Goal: Task Accomplishment & Management: Complete application form

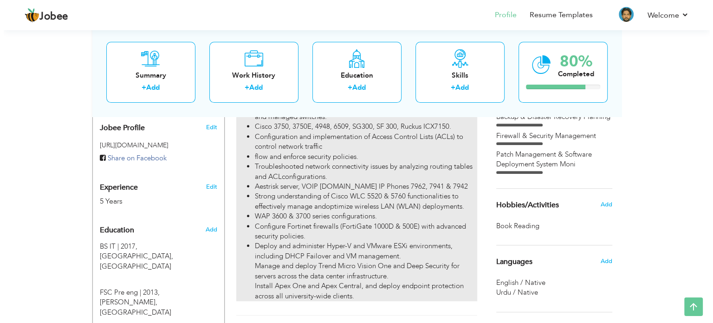
scroll to position [325, 0]
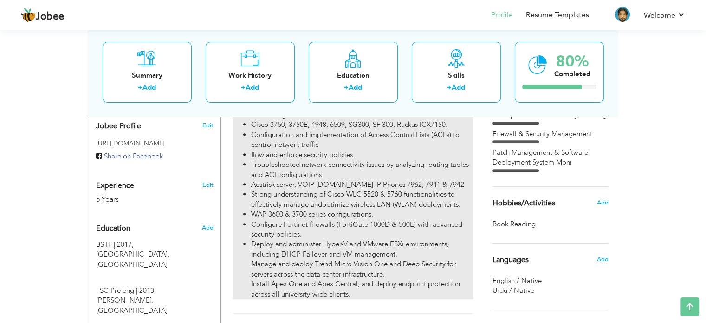
click at [248, 179] on ul "Configure and manage network devices such as routers, switches, firewalls, and …" at bounding box center [353, 165] width 241 height 268
type input "Network Administrator / IT Administrator"
type input "UMT"
type input "12/2021"
type input "[GEOGRAPHIC_DATA]"
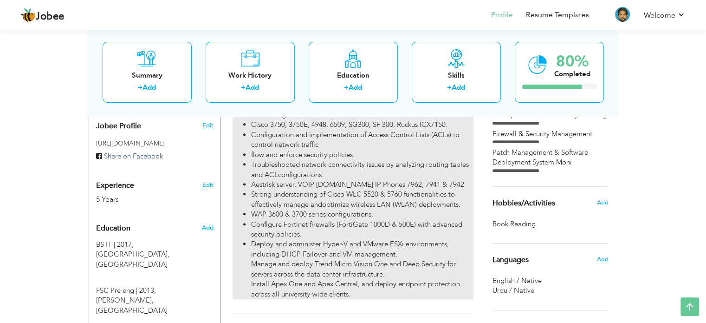
type input "[GEOGRAPHIC_DATA]"
checkbox input "true"
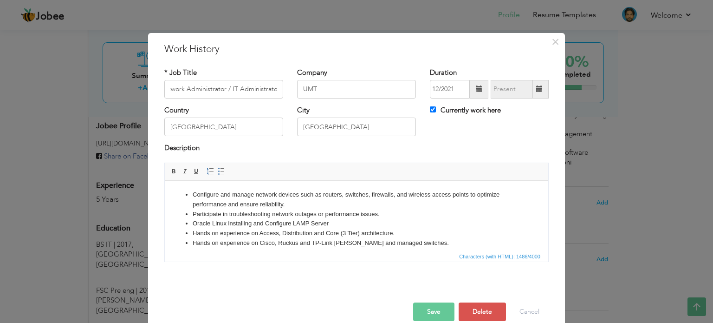
scroll to position [0, 0]
click at [418, 215] on li "Participate in troubleshooting network outages or performance issues." at bounding box center [357, 214] width 328 height 10
click at [195, 187] on html "Configure and manage network devices such as routers, switches, firewalls, and …" at bounding box center [357, 276] width 384 height 192
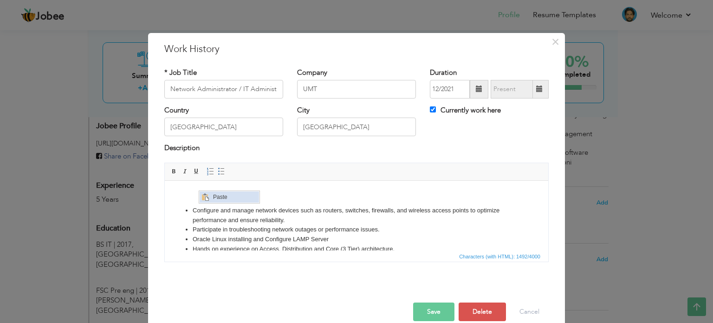
click at [220, 197] on span "Paste" at bounding box center [235, 196] width 48 height 11
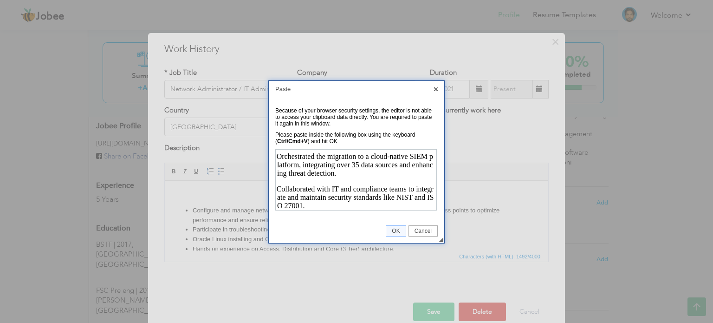
scroll to position [170, 0]
click at [392, 230] on span "OK" at bounding box center [395, 231] width 19 height 7
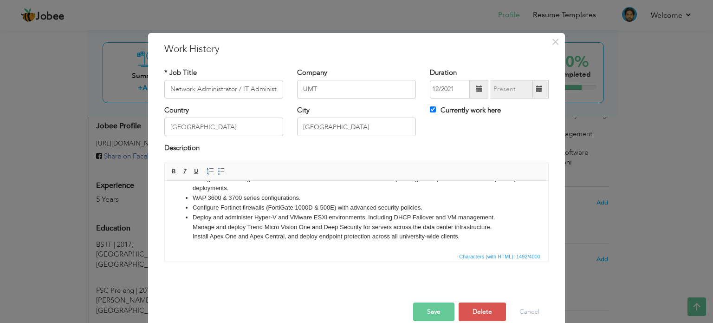
scroll to position [0, 0]
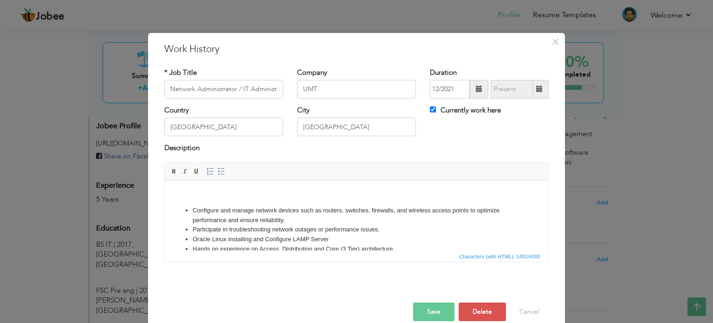
click at [195, 192] on body "Configure and manage network devices such as routers, switches, firewalls, and …" at bounding box center [356, 283] width 365 height 189
drag, startPoint x: 544, startPoint y: 194, endPoint x: 633, endPoint y: 356, distance: 185.2
click at [206, 198] on body "Configure and manage network devices such as routers, switches, firewalls, and …" at bounding box center [356, 283] width 365 height 189
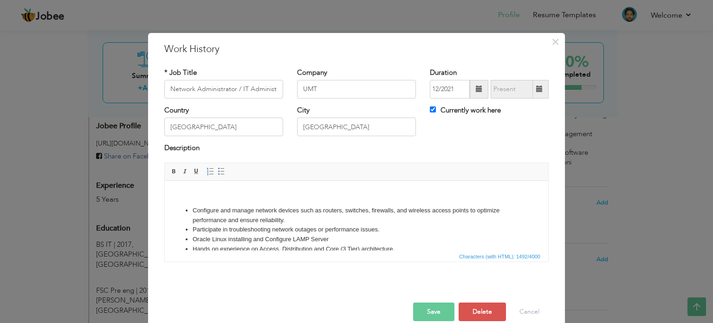
click at [196, 194] on body "Configure and manage network devices such as routers, switches, firewalls, and …" at bounding box center [356, 283] width 365 height 189
click at [210, 198] on span "Paste" at bounding box center [229, 200] width 48 height 11
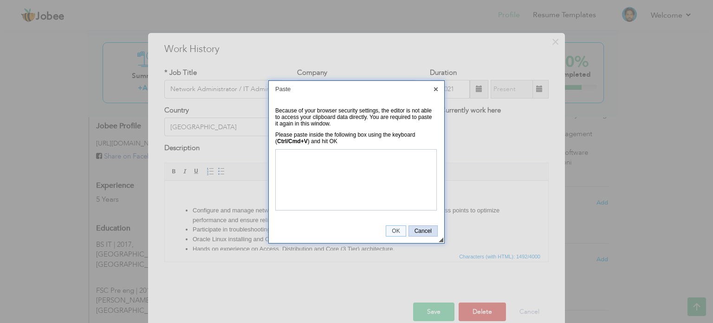
click at [422, 232] on span "Cancel" at bounding box center [423, 231] width 28 height 7
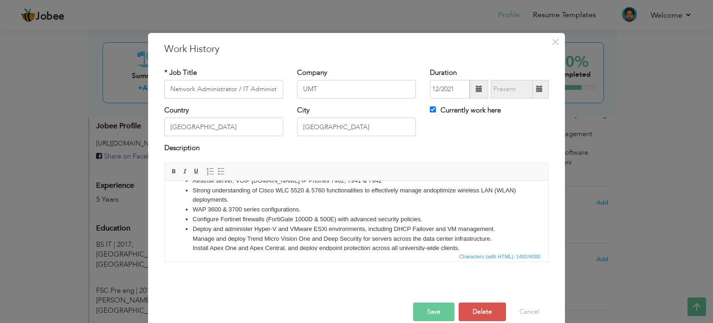
scroll to position [138, 0]
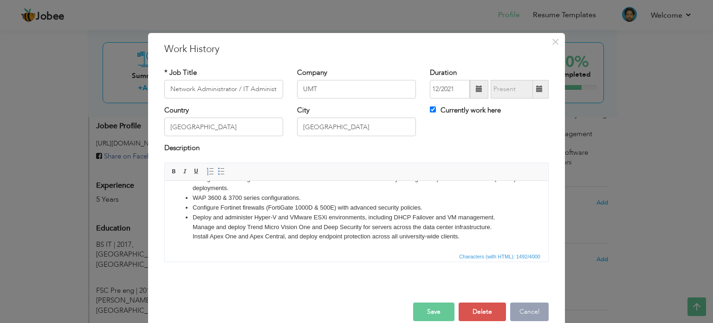
click at [520, 302] on button "Cancel" at bounding box center [529, 311] width 39 height 19
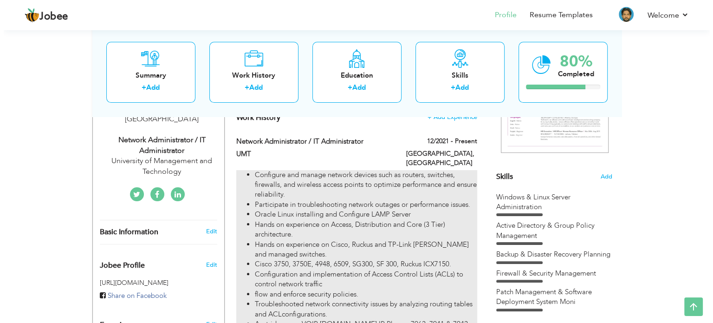
scroll to position [186, 0]
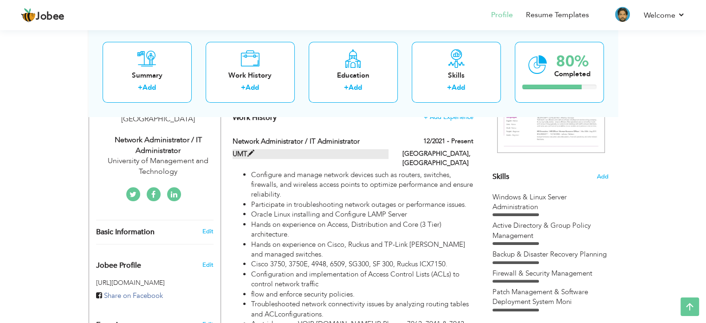
click at [250, 153] on span at bounding box center [251, 153] width 7 height 7
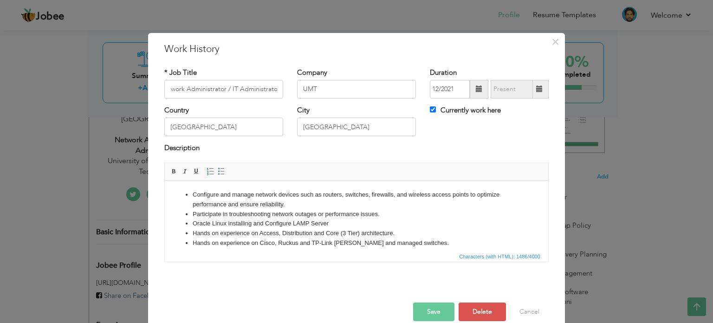
scroll to position [0, 0]
click at [192, 189] on html "Configure and manage network devices such as routers, switches, firewalls, and …" at bounding box center [357, 276] width 384 height 192
click at [199, 187] on html "Configure and manage network devices such as routers, switches, firewalls, and …" at bounding box center [357, 276] width 384 height 192
drag, startPoint x: 379, startPoint y: 214, endPoint x: 271, endPoint y: 217, distance: 107.3
click at [271, 217] on li "Participate in troubleshooting network outages or performance issues." at bounding box center [357, 214] width 328 height 10
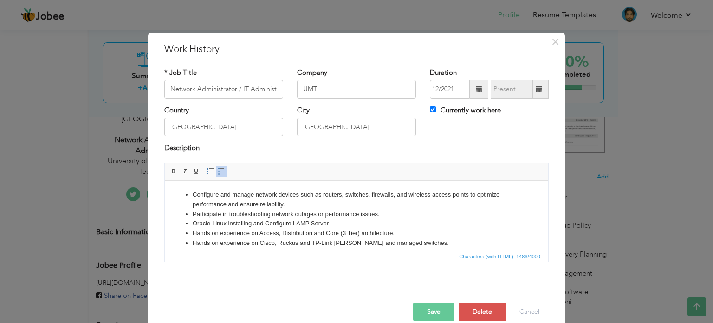
click at [281, 205] on li "Configure and manage network devices such as routers, switches, firewalls, and …" at bounding box center [357, 199] width 328 height 20
click at [287, 202] on li "Configure and manage network devices such as routers, switches, firewalls, and …" at bounding box center [357, 199] width 328 height 20
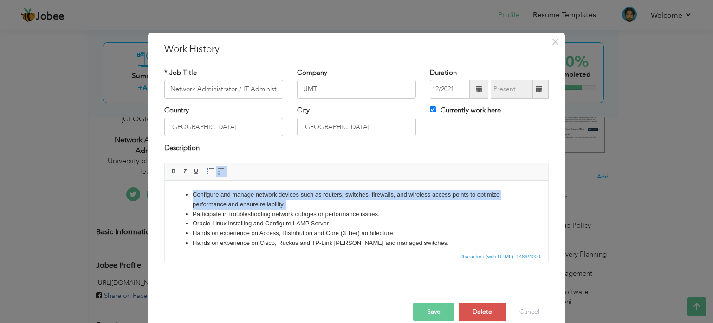
drag, startPoint x: 287, startPoint y: 202, endPoint x: 255, endPoint y: 202, distance: 32.5
click at [255, 202] on li "Configure and manage network devices such as routers, switches, firewalls, and …" at bounding box center [357, 199] width 328 height 20
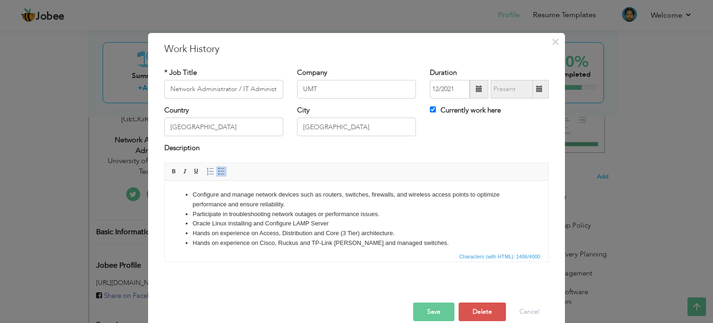
click at [201, 187] on html "Configure and manage network devices such as routers, switches, firewalls, and …" at bounding box center [357, 276] width 384 height 192
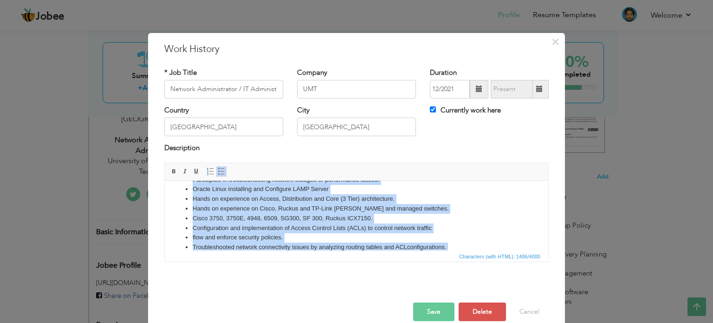
scroll to position [123, 0]
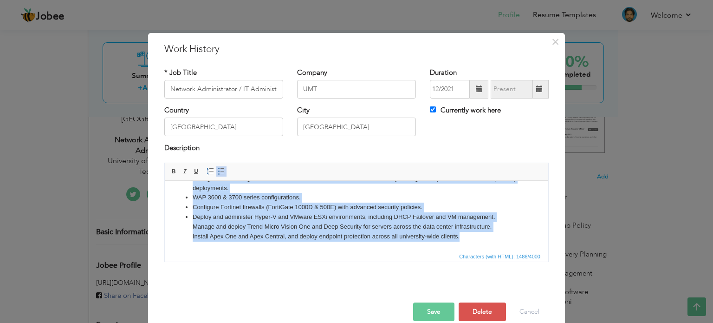
drag, startPoint x: 189, startPoint y: 190, endPoint x: 467, endPoint y: 254, distance: 284.4
click at [467, 250] on html "Configure and manage network devices such as routers, switches, firewalls, and …" at bounding box center [357, 154] width 384 height 192
copy ul "Configure and manage network devices such as routers, switches, firewalls, and …"
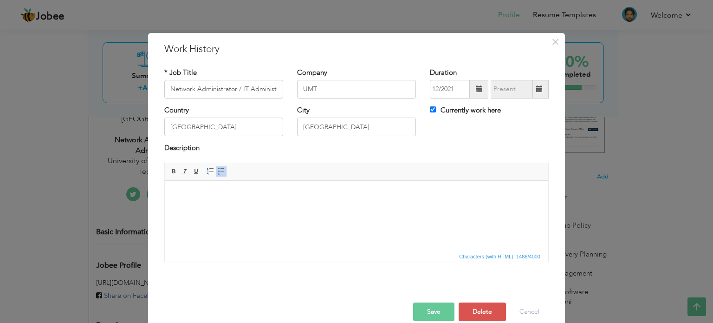
scroll to position [0, 0]
click at [402, 178] on span "Editor toolbars Basic Styles Bold Italic Underline Paragraph Insert/Remove Numb…" at bounding box center [357, 172] width 384 height 18
click at [410, 201] on html at bounding box center [357, 194] width 384 height 28
drag, startPoint x: 411, startPoint y: 203, endPoint x: 342, endPoint y: 215, distance: 69.6
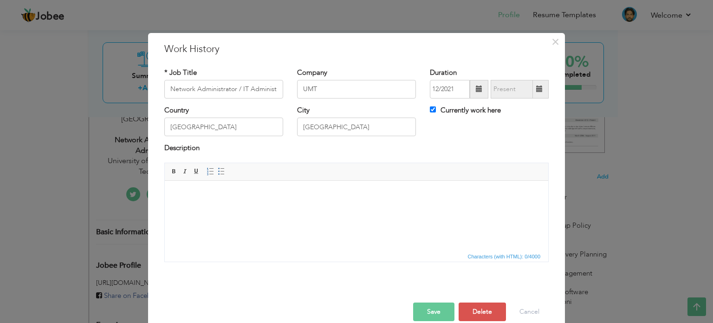
click at [342, 209] on html at bounding box center [357, 194] width 384 height 28
click at [366, 209] on html at bounding box center [357, 194] width 384 height 28
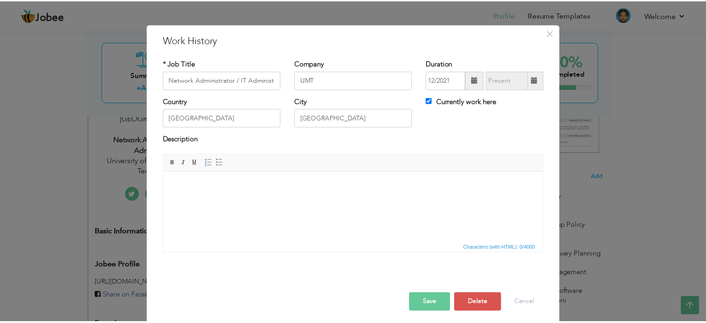
scroll to position [13, 0]
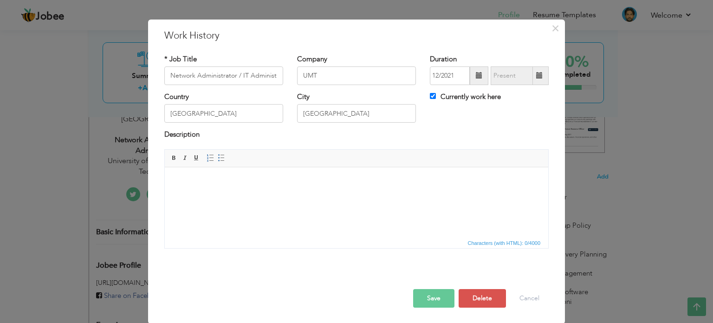
click at [516, 195] on html at bounding box center [357, 181] width 384 height 28
click at [473, 242] on span "Characters (with HTML): 0/4000" at bounding box center [504, 243] width 77 height 8
click at [479, 299] on button "Delete" at bounding box center [482, 298] width 47 height 19
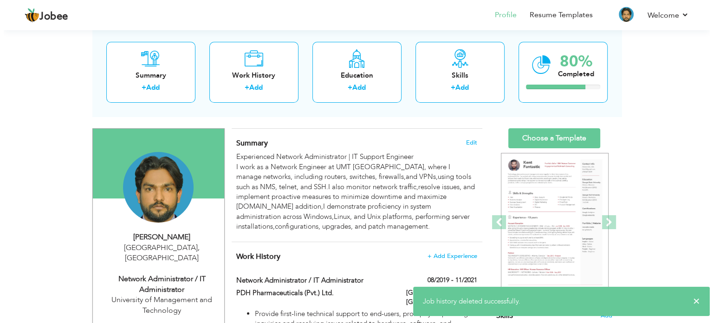
scroll to position [46, 0]
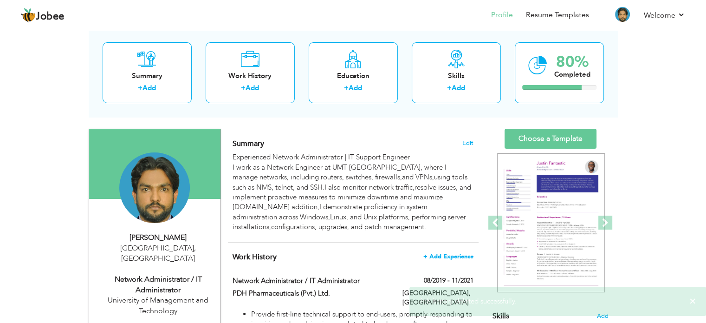
click at [440, 258] on span "+ Add Experience" at bounding box center [449, 256] width 50 height 7
checkbox input "false"
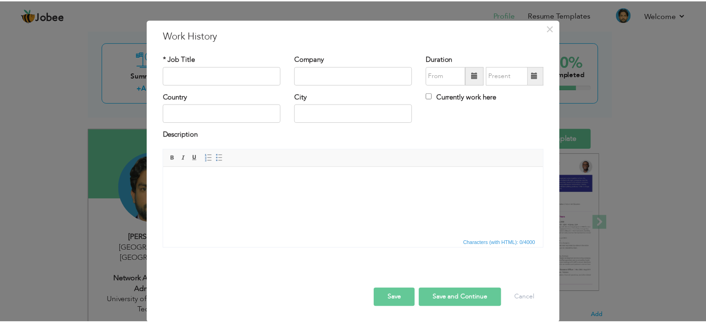
scroll to position [0, 0]
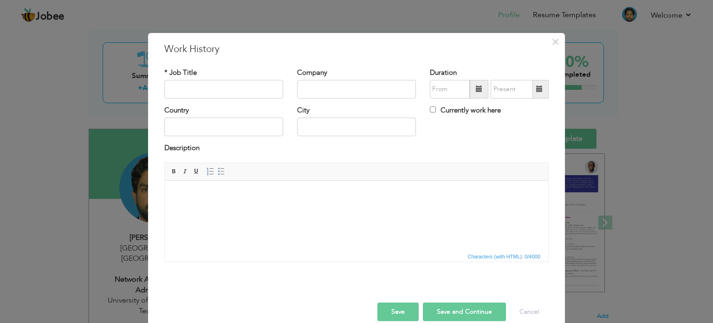
click at [196, 189] on html at bounding box center [357, 194] width 384 height 28
drag, startPoint x: 196, startPoint y: 189, endPoint x: 360, endPoint y: 215, distance: 165.5
click at [360, 209] on html at bounding box center [357, 194] width 384 height 28
click at [401, 254] on span "Characters (with HTML): 0/4000" at bounding box center [357, 255] width 384 height 11
click at [402, 252] on span "Characters (with HTML): 0/4000" at bounding box center [357, 255] width 384 height 11
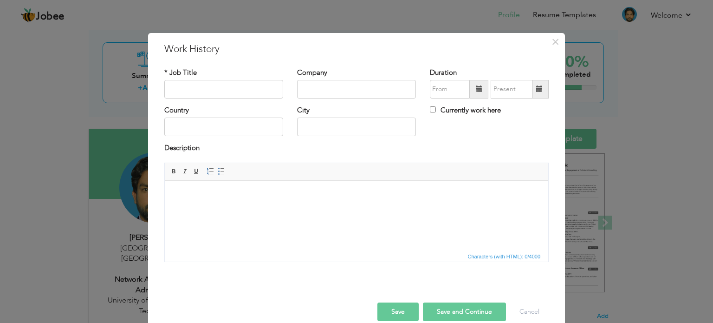
click at [437, 209] on html at bounding box center [357, 194] width 384 height 28
click at [440, 209] on html at bounding box center [357, 194] width 384 height 28
click at [554, 39] on span "×" at bounding box center [556, 41] width 8 height 17
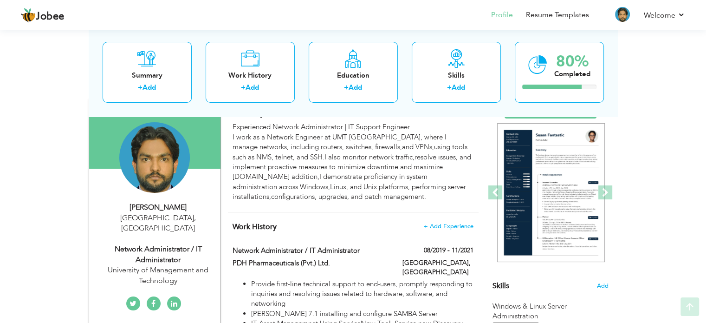
scroll to position [93, 0]
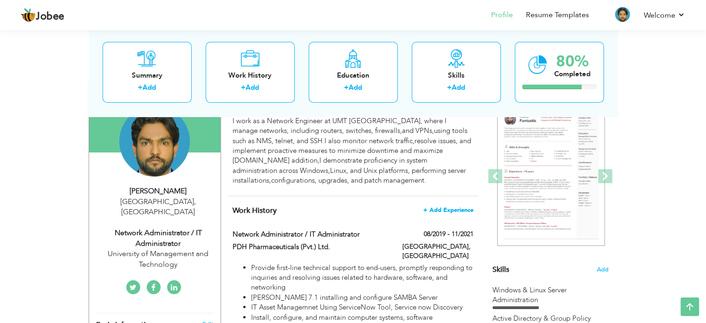
click at [456, 210] on span "+ Add Experience" at bounding box center [449, 210] width 50 height 7
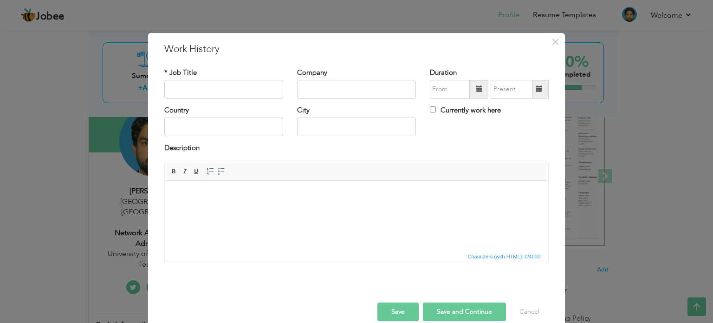
click at [203, 186] on html at bounding box center [357, 194] width 384 height 28
drag, startPoint x: 203, startPoint y: 186, endPoint x: 411, endPoint y: 210, distance: 209.4
click at [411, 209] on html at bounding box center [357, 194] width 384 height 28
click at [552, 37] on span "×" at bounding box center [556, 41] width 8 height 17
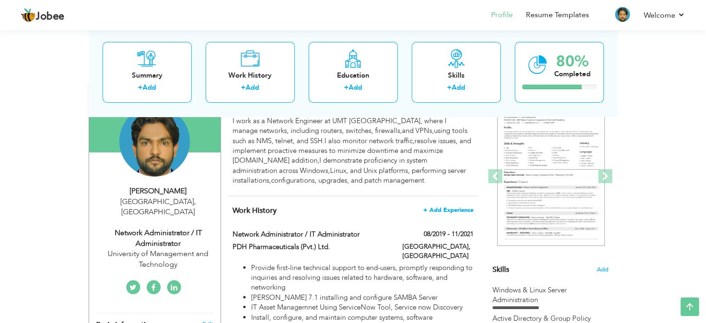
click at [460, 208] on span "+ Add Experience" at bounding box center [449, 210] width 50 height 7
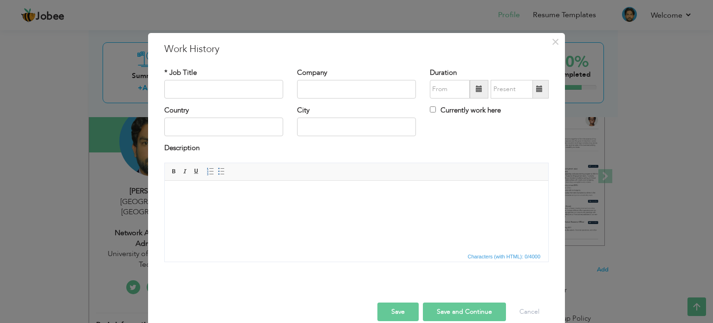
click at [225, 189] on html at bounding box center [357, 194] width 384 height 28
click at [218, 170] on span at bounding box center [221, 171] width 7 height 7
click at [220, 169] on span at bounding box center [221, 171] width 7 height 7
click at [193, 172] on span at bounding box center [196, 171] width 7 height 7
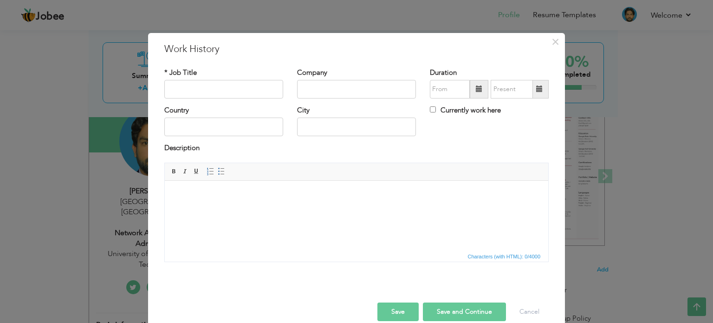
click at [208, 202] on html "​​​​​​​" at bounding box center [357, 194] width 384 height 28
click at [510, 254] on span "Characters (with HTML): 0/4000" at bounding box center [504, 256] width 77 height 8
click at [221, 195] on body at bounding box center [356, 194] width 365 height 10
click at [229, 201] on span "Paste" at bounding box center [253, 200] width 48 height 11
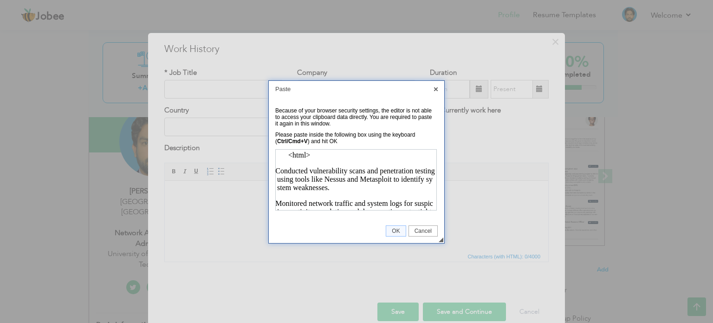
scroll to position [0, 0]
drag, startPoint x: 321, startPoint y: 158, endPoint x: 246, endPoint y: 154, distance: 74.9
click html "<html> · Conducted vulnerability scans and penetration testing using tools like…"
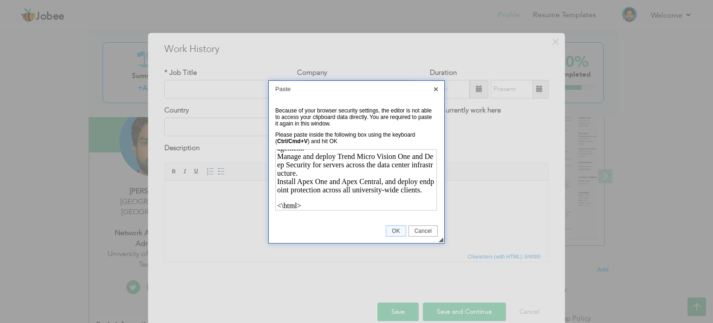
scroll to position [565, 0]
drag, startPoint x: 320, startPoint y: 203, endPoint x: 277, endPoint y: 209, distance: 43.5
click html "· Conducted vulnerability scans and penetration testing using tools like Nessus…"
click at [401, 230] on span "OK" at bounding box center [395, 231] width 19 height 7
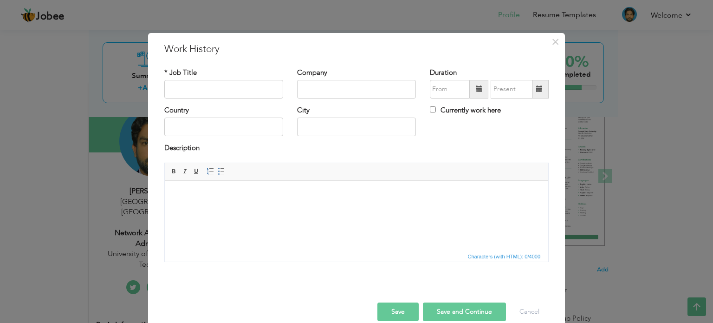
scroll to position [13, 0]
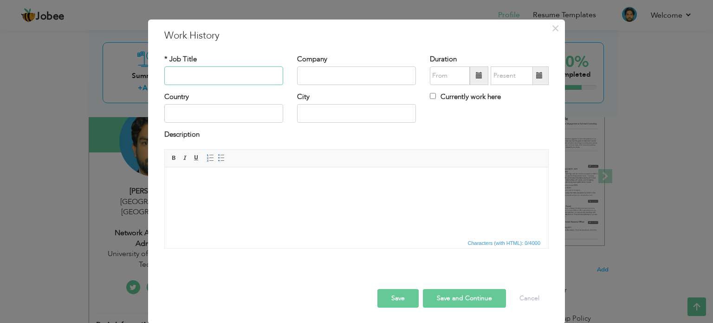
click at [166, 69] on input "text" at bounding box center [223, 75] width 119 height 19
click at [463, 295] on button "Save and Continue" at bounding box center [464, 298] width 83 height 19
click at [194, 73] on input "text" at bounding box center [223, 75] width 119 height 19
type input "Network Administrator"
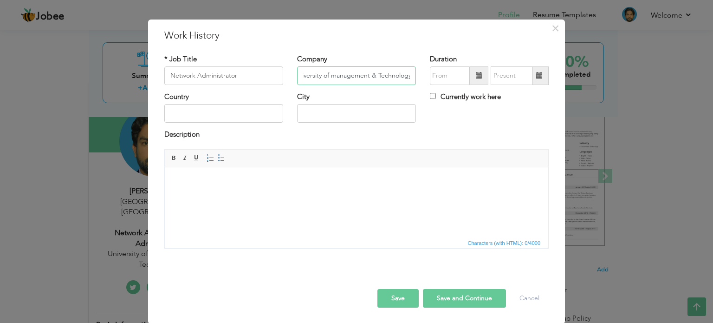
type input "University of management & Technology"
click at [470, 76] on span at bounding box center [479, 75] width 19 height 19
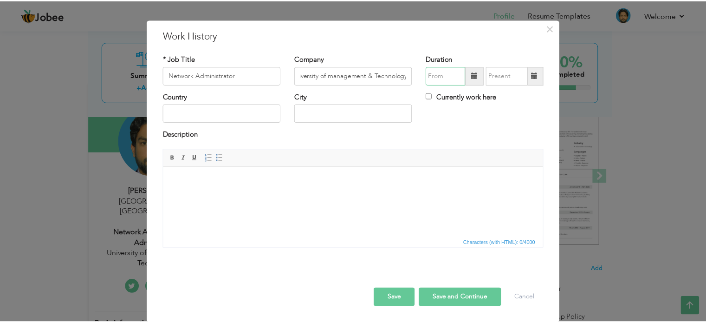
scroll to position [0, 0]
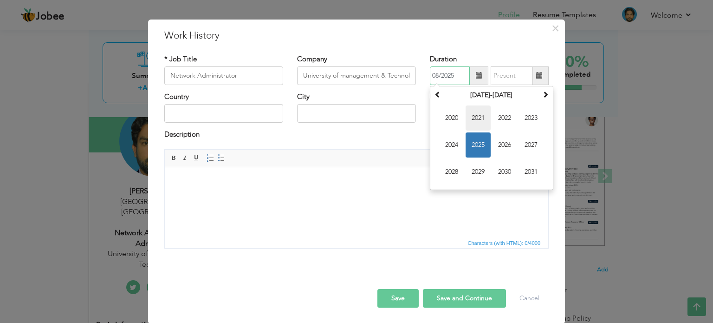
click at [479, 118] on span "2021" at bounding box center [478, 117] width 25 height 25
click at [523, 166] on span "Dec" at bounding box center [531, 171] width 25 height 25
type input "12/2021"
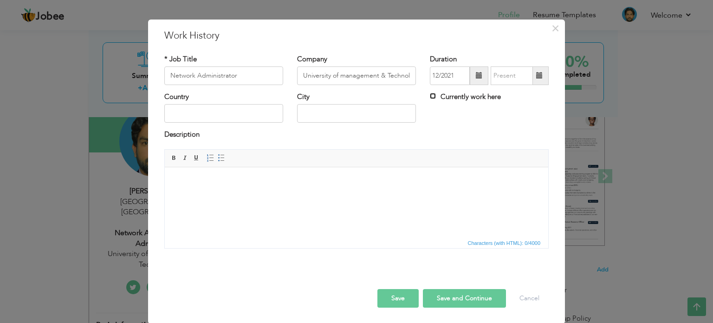
click at [430, 94] on input "Currently work here" at bounding box center [433, 96] width 6 height 6
checkbox input "true"
click at [191, 116] on input "text" at bounding box center [223, 113] width 119 height 19
type input "[GEOGRAPHIC_DATA]"
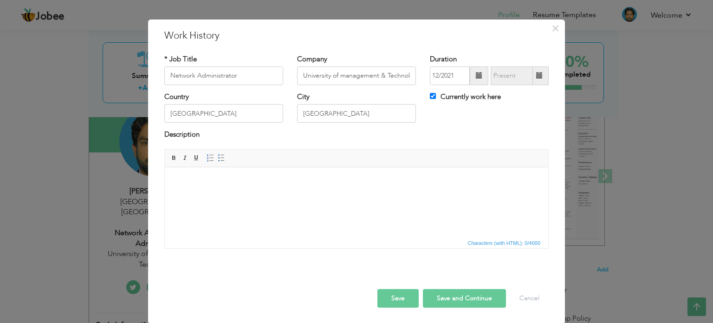
click at [437, 293] on button "Save and Continue" at bounding box center [464, 298] width 83 height 19
checkbox input "false"
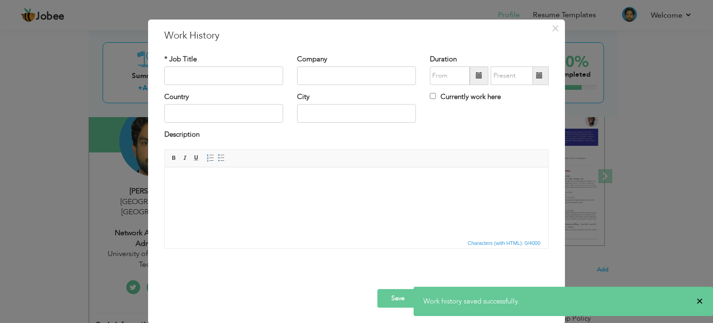
click at [701, 300] on span "×" at bounding box center [700, 300] width 7 height 9
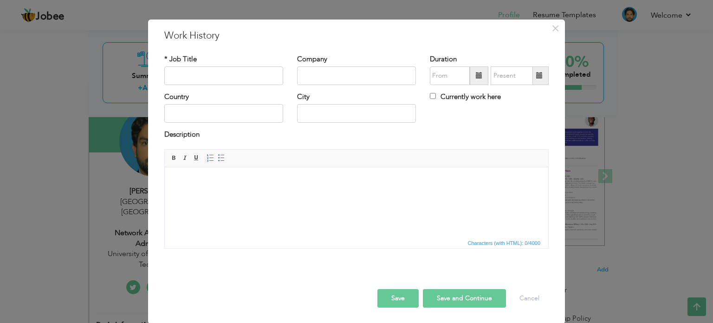
click at [401, 297] on button "Save" at bounding box center [398, 298] width 41 height 19
click at [542, 297] on button "Cancel" at bounding box center [529, 298] width 39 height 19
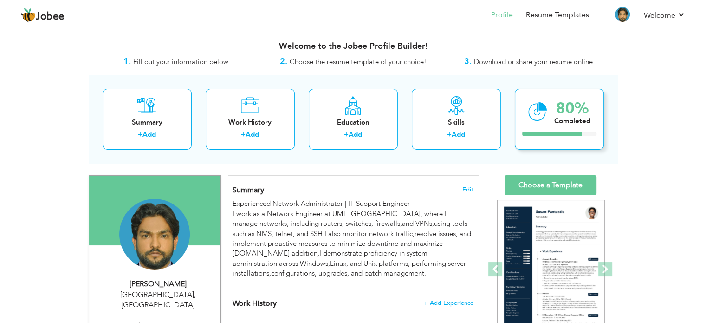
click at [557, 111] on div "80%" at bounding box center [573, 108] width 36 height 15
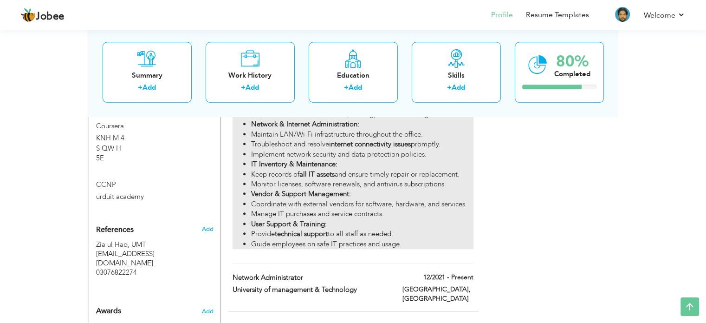
scroll to position [697, 0]
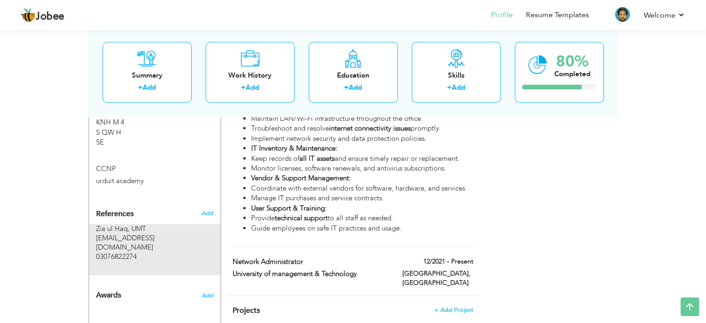
drag, startPoint x: 226, startPoint y: 249, endPoint x: 220, endPoint y: 206, distance: 44.1
click at [220, 207] on div "Change Remove [PERSON_NAME] [GEOGRAPHIC_DATA] , [GEOGRAPHIC_DATA]" at bounding box center [353, 37] width 529 height 1140
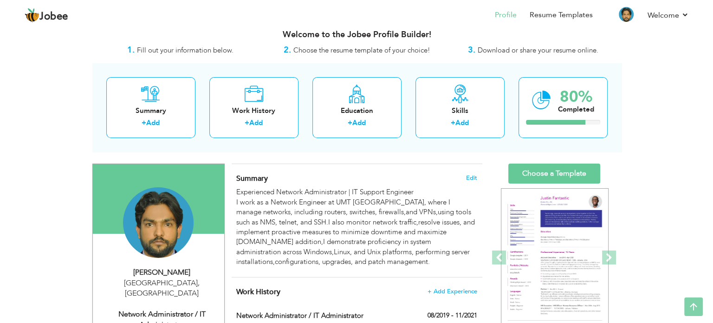
scroll to position [0, 0]
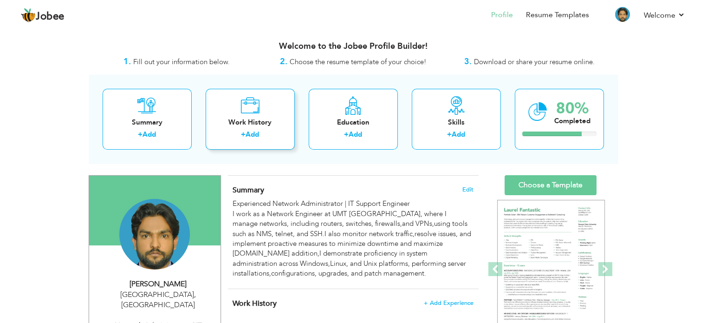
click at [255, 126] on div "Work History" at bounding box center [250, 122] width 74 height 10
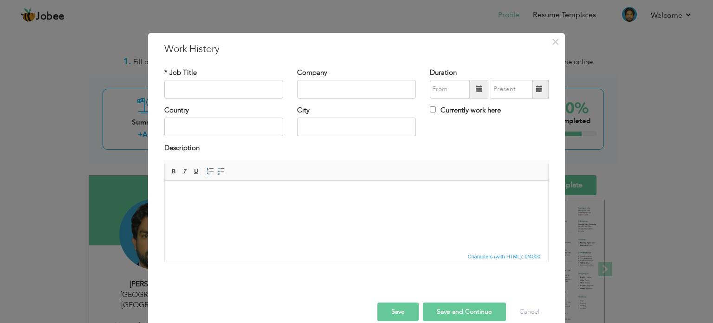
click at [214, 209] on html at bounding box center [357, 194] width 384 height 28
drag, startPoint x: 214, startPoint y: 214, endPoint x: 408, endPoint y: 238, distance: 196.1
click at [408, 209] on html at bounding box center [357, 194] width 384 height 28
click at [552, 44] on span "×" at bounding box center [556, 41] width 8 height 17
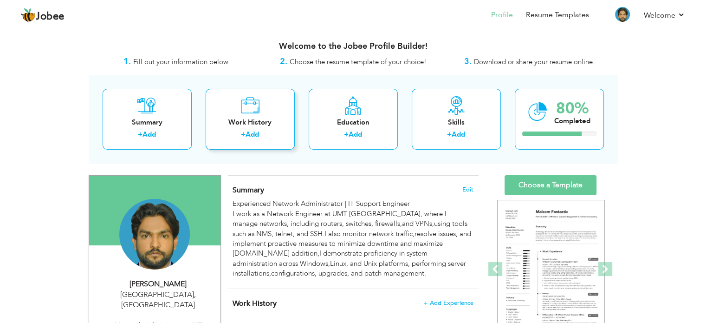
click at [270, 130] on div "+ Add" at bounding box center [250, 136] width 74 height 12
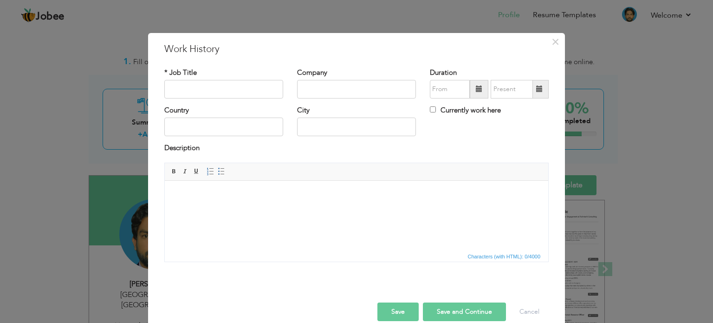
click at [233, 209] on html at bounding box center [357, 194] width 384 height 28
click at [528, 311] on button "Cancel" at bounding box center [529, 311] width 39 height 19
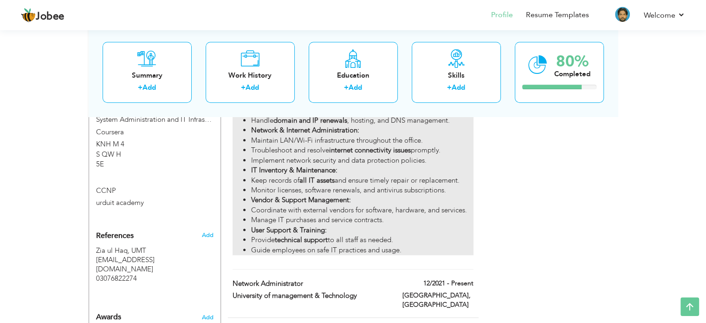
scroll to position [697, 0]
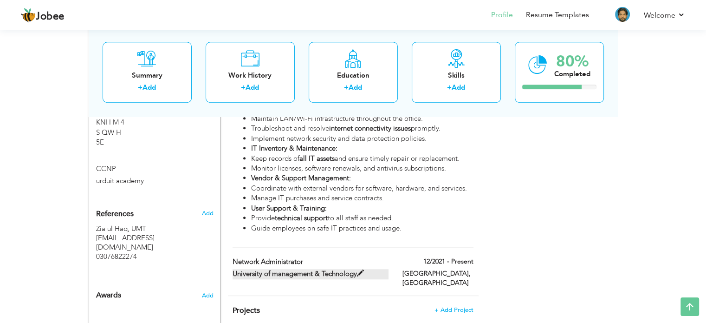
click at [268, 269] on label "University of management & Technology" at bounding box center [311, 274] width 156 height 10
type input "Network Administrator"
type input "University of management & Technology"
type input "12/2021"
type input "[GEOGRAPHIC_DATA]"
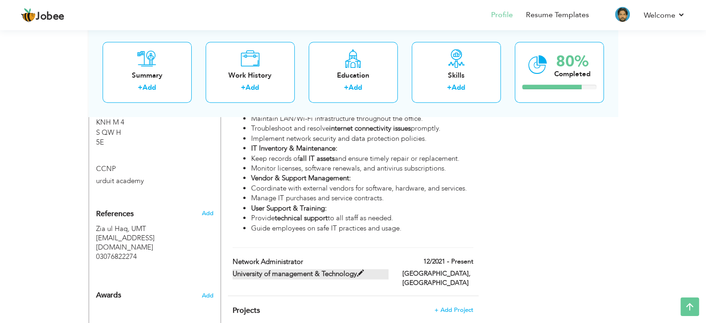
type input "[GEOGRAPHIC_DATA]"
checkbox input "true"
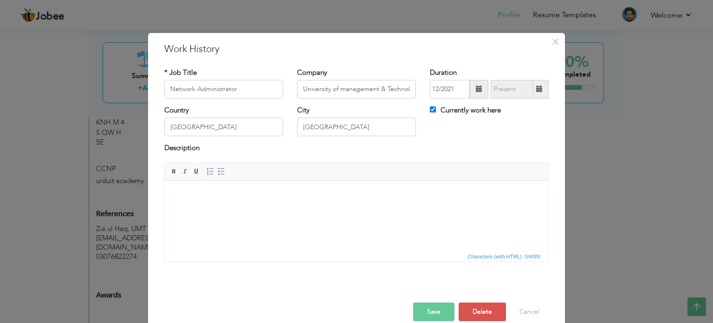
click at [256, 164] on span "Editor toolbars Basic Styles Bold Italic Underline Paragraph Insert/Remove Numb…" at bounding box center [357, 172] width 384 height 18
click at [257, 193] on body at bounding box center [356, 194] width 365 height 10
click at [504, 254] on span "Characters (with HTML): 0/4000" at bounding box center [504, 256] width 77 height 8
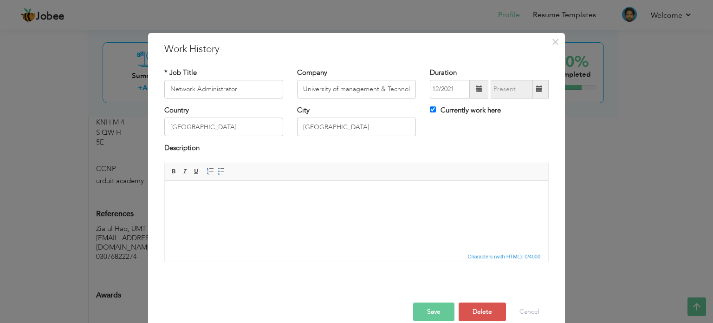
click at [504, 254] on span "Characters (with HTML): 0/4000" at bounding box center [504, 256] width 77 height 8
click at [504, 253] on span "Characters (with HTML): 0/4000" at bounding box center [504, 256] width 77 height 8
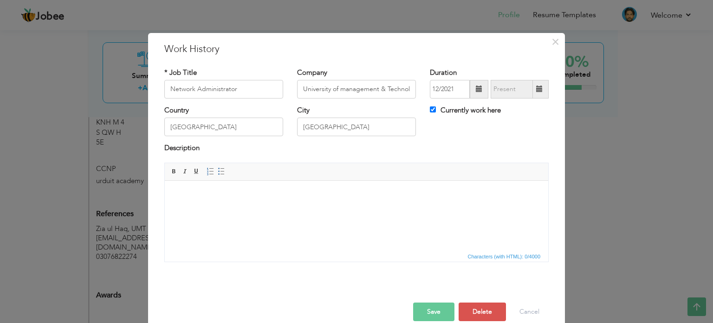
click at [504, 253] on span "Characters (with HTML): 0/4000" at bounding box center [504, 256] width 77 height 8
click at [554, 44] on span "×" at bounding box center [556, 41] width 8 height 17
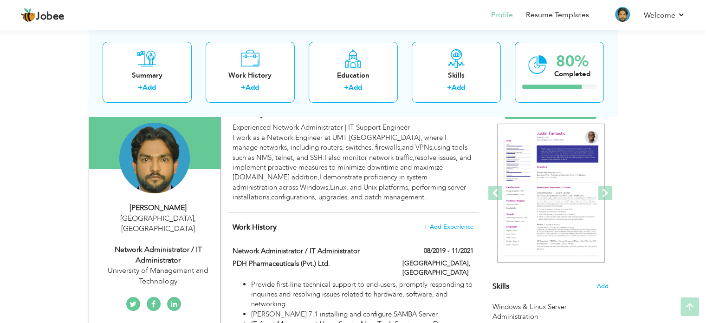
scroll to position [93, 0]
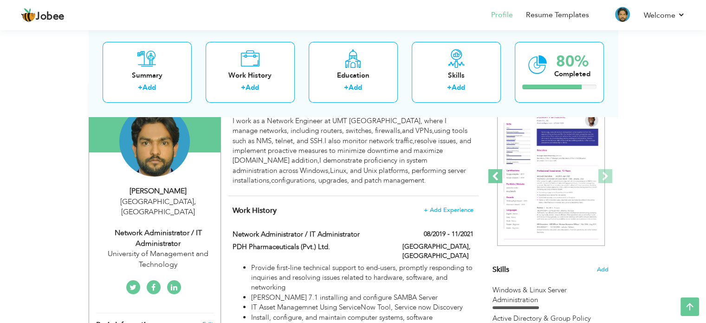
click at [495, 174] on span at bounding box center [496, 176] width 14 height 14
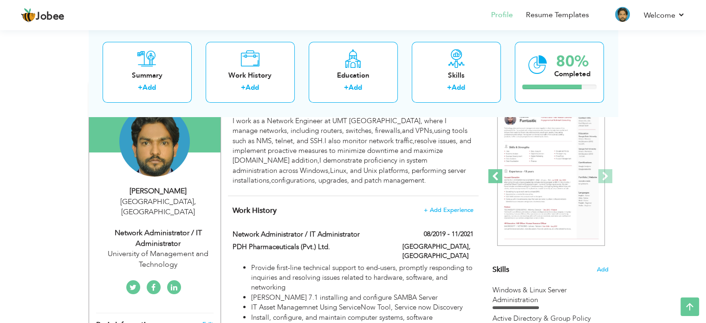
click at [495, 174] on span at bounding box center [496, 176] width 14 height 14
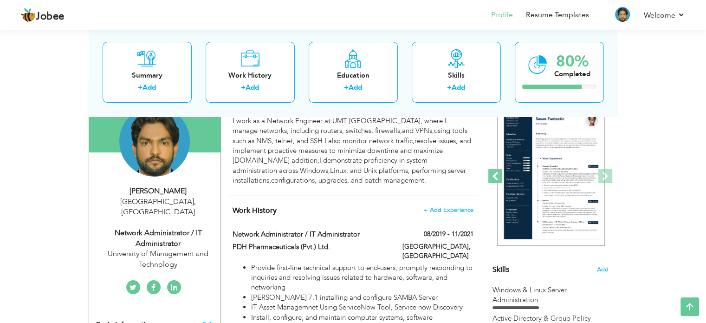
click at [495, 174] on span at bounding box center [496, 176] width 14 height 14
click at [494, 175] on span at bounding box center [496, 176] width 14 height 14
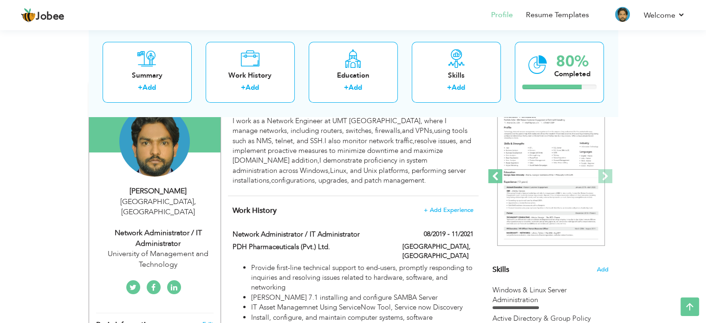
click at [494, 177] on span at bounding box center [496, 176] width 14 height 14
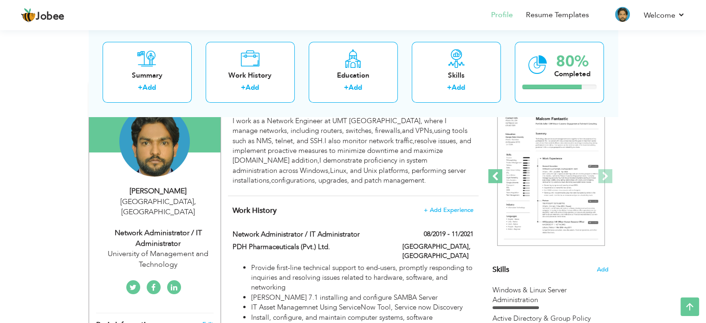
click at [494, 177] on span at bounding box center [496, 176] width 14 height 14
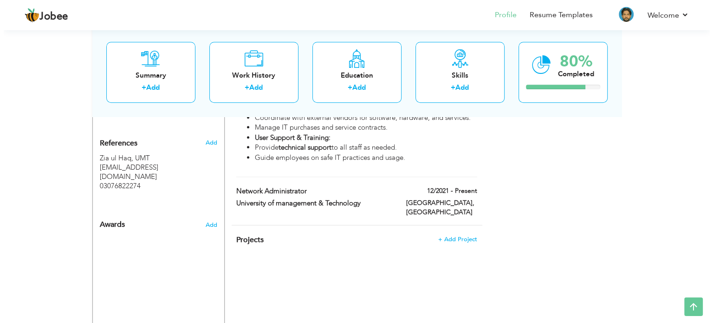
scroll to position [790, 0]
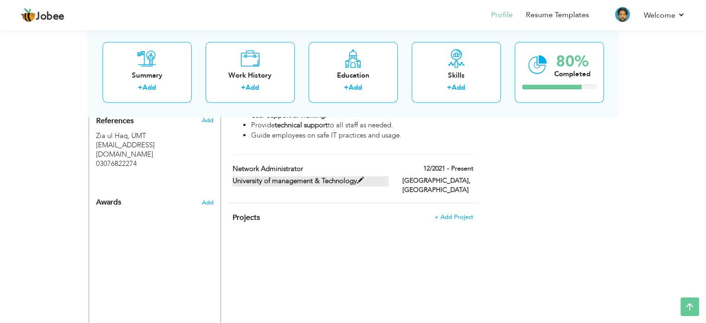
click at [258, 176] on label "University of management & Technology" at bounding box center [311, 181] width 156 height 10
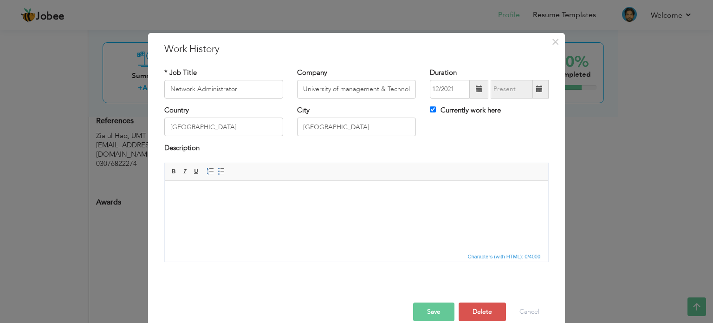
click at [262, 184] on html at bounding box center [357, 194] width 384 height 28
drag, startPoint x: 258, startPoint y: 190, endPoint x: 419, endPoint y: 371, distance: 241.7
click at [260, 199] on span "Context Menu Options" at bounding box center [260, 196] width 7 height 7
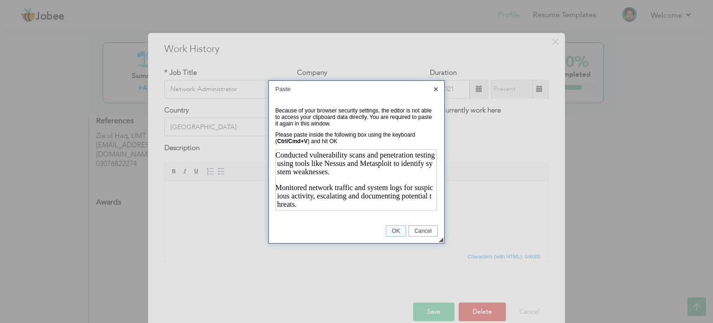
scroll to position [0, 0]
drag, startPoint x: 287, startPoint y: 112, endPoint x: 429, endPoint y: 109, distance: 142.6
click at [428, 109] on div "Because of your browser security settings, the editor is not able to access you…" at bounding box center [354, 117] width 158 height 20
click at [396, 228] on span "OK" at bounding box center [395, 231] width 19 height 7
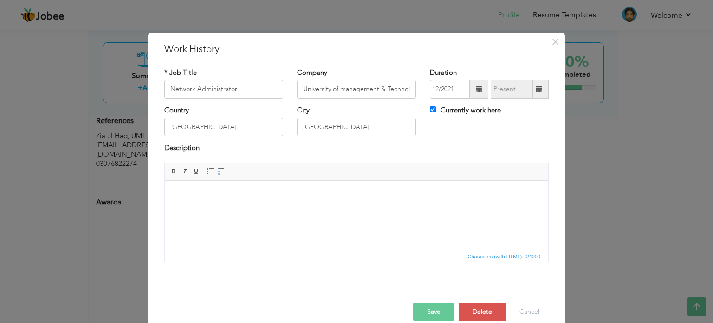
click at [459, 209] on html at bounding box center [357, 194] width 384 height 28
click at [286, 206] on span "Paste" at bounding box center [302, 200] width 48 height 11
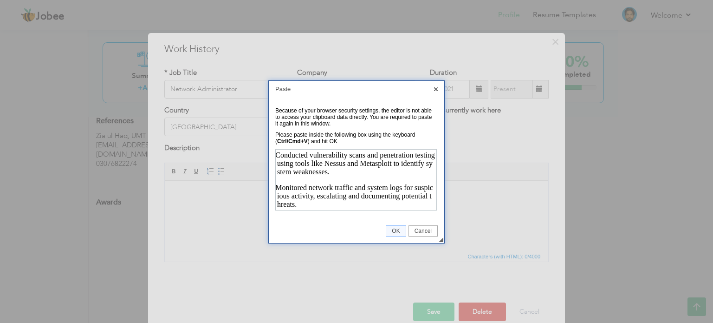
click at [297, 117] on div "Because of your browser security settings, the editor is not able to access you…" at bounding box center [354, 117] width 158 height 20
click at [392, 229] on span "OK" at bounding box center [395, 231] width 19 height 7
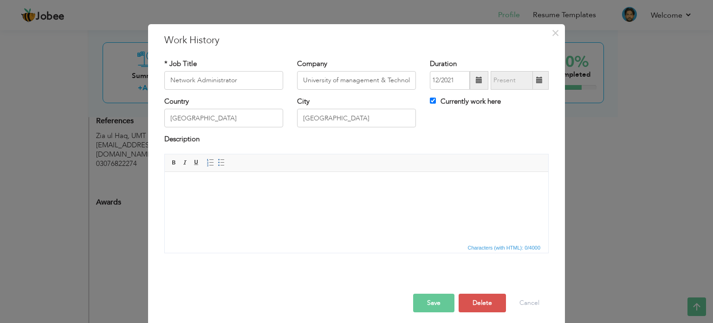
scroll to position [13, 0]
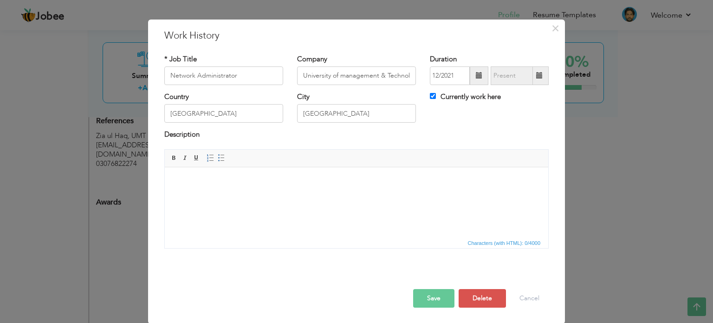
drag, startPoint x: 314, startPoint y: 196, endPoint x: 274, endPoint y: 203, distance: 40.0
click at [274, 195] on html at bounding box center [357, 181] width 384 height 28
drag, startPoint x: 456, startPoint y: 191, endPoint x: 910, endPoint y: 377, distance: 490.7
click at [457, 191] on span "Context Menu Options" at bounding box center [460, 191] width 7 height 7
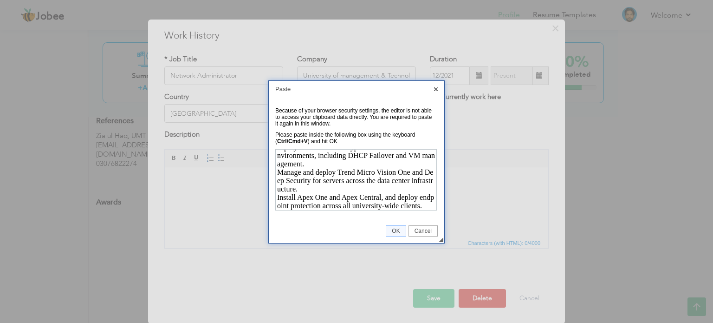
scroll to position [6444, 0]
click at [396, 229] on span "OK" at bounding box center [395, 231] width 19 height 7
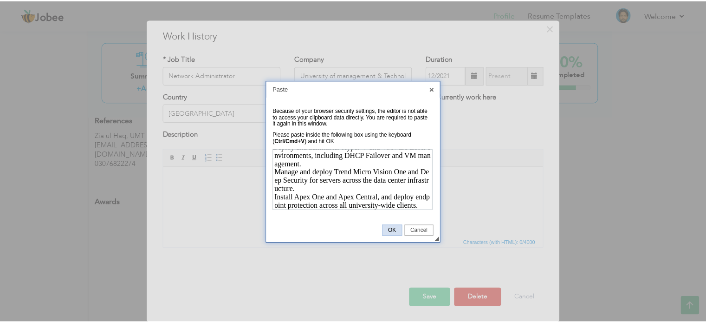
scroll to position [0, 0]
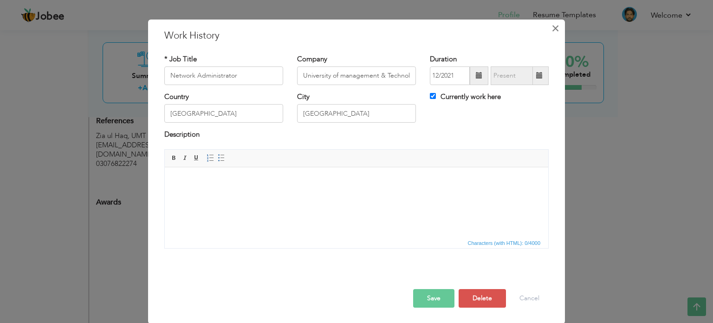
click at [552, 26] on span "×" at bounding box center [556, 28] width 8 height 17
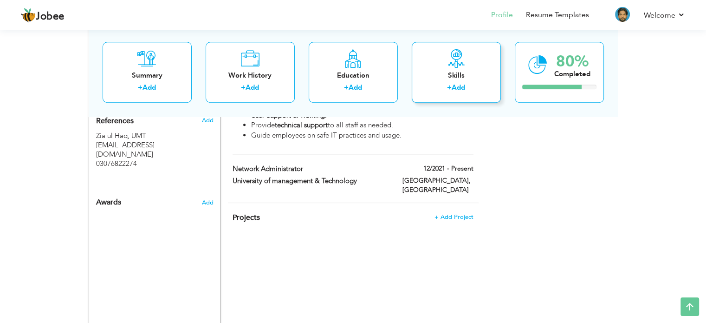
click at [457, 64] on icon at bounding box center [456, 58] width 19 height 19
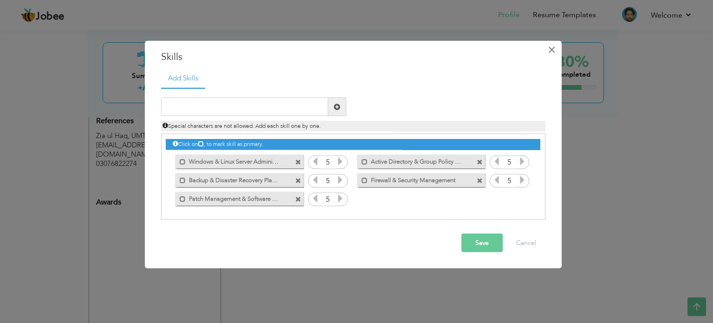
click at [555, 51] on span "×" at bounding box center [552, 49] width 8 height 17
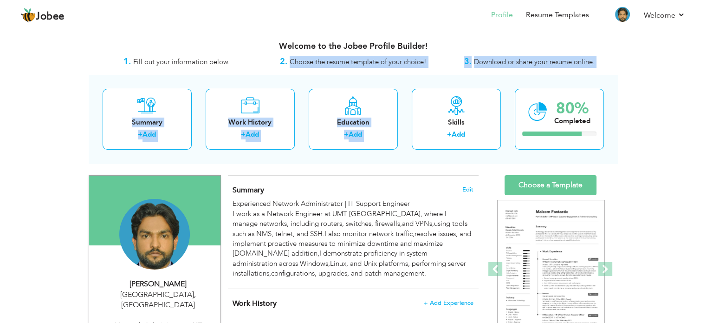
drag, startPoint x: 291, startPoint y: 62, endPoint x: 440, endPoint y: 68, distance: 149.7
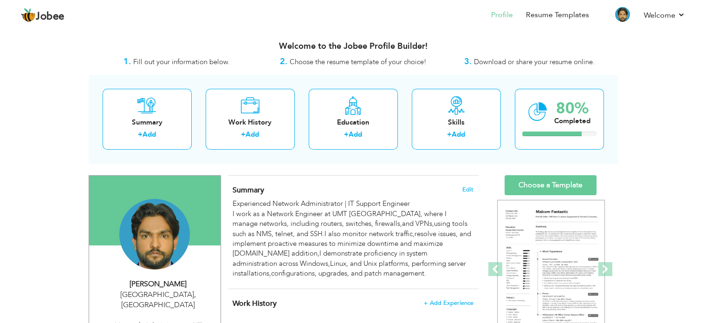
click at [436, 37] on div "Welcome to the Jobee Profile Builder!" at bounding box center [353, 44] width 529 height 23
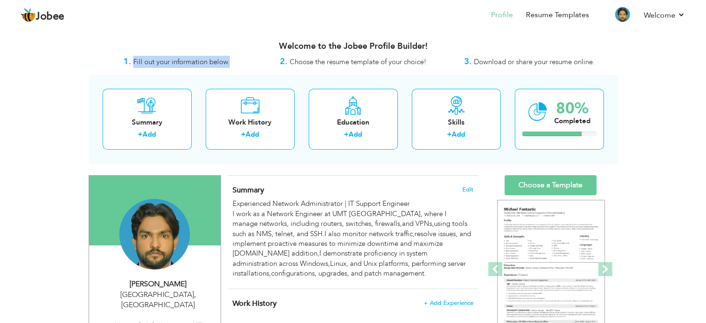
drag, startPoint x: 133, startPoint y: 62, endPoint x: 242, endPoint y: 62, distance: 109.6
click at [242, 62] on div "1. Fill out your information below." at bounding box center [177, 62] width 176 height 12
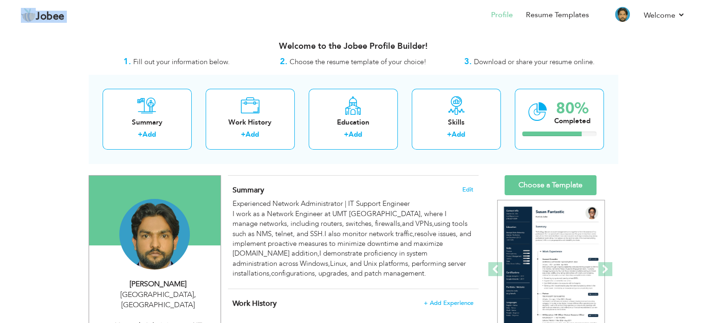
drag, startPoint x: 19, startPoint y: 8, endPoint x: 92, endPoint y: 14, distance: 73.6
click at [92, 14] on div "Jobee Profile Resume Templates Resume Templates Cover Letters About My Resume W…" at bounding box center [353, 15] width 679 height 25
click at [158, 29] on header "Jobee Profile Resume Templates Resume Templates Cover Letters About My Resume W…" at bounding box center [353, 15] width 706 height 31
click at [157, 30] on header "Jobee Profile Resume Templates Resume Templates Cover Letters About My Resume W…" at bounding box center [353, 15] width 706 height 31
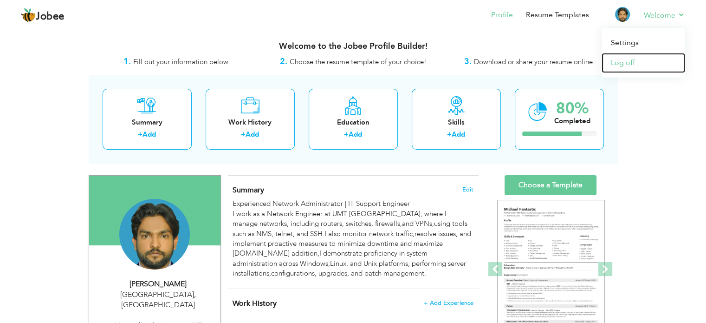
click at [642, 61] on link "Log off" at bounding box center [644, 63] width 84 height 20
